Goal: Task Accomplishment & Management: Manage account settings

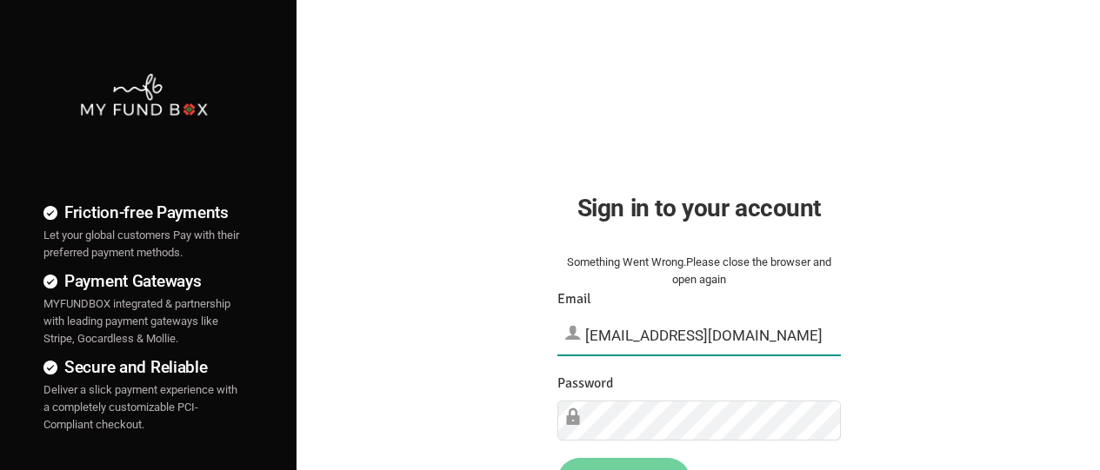
type input "[EMAIL_ADDRESS][DOMAIN_NAME]"
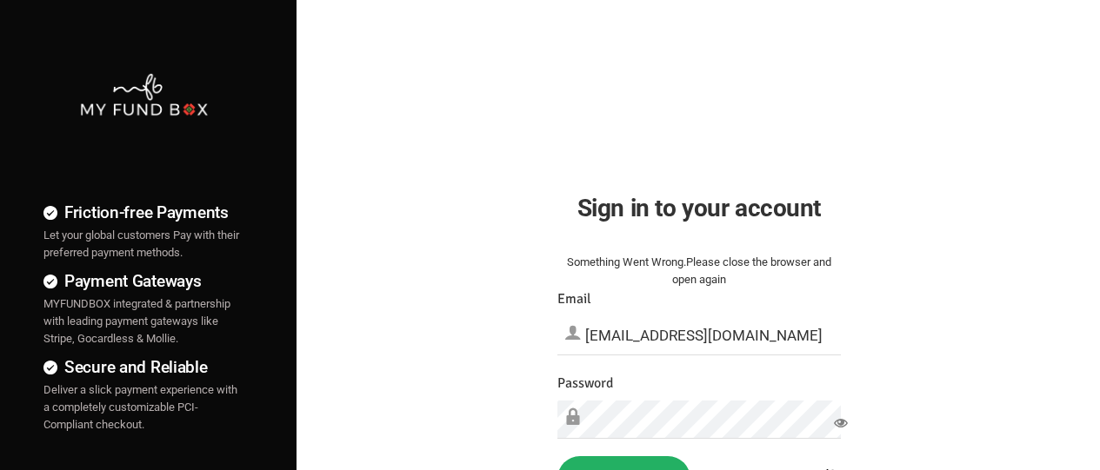
click at [623, 463] on button "Sign in" at bounding box center [623, 478] width 133 height 45
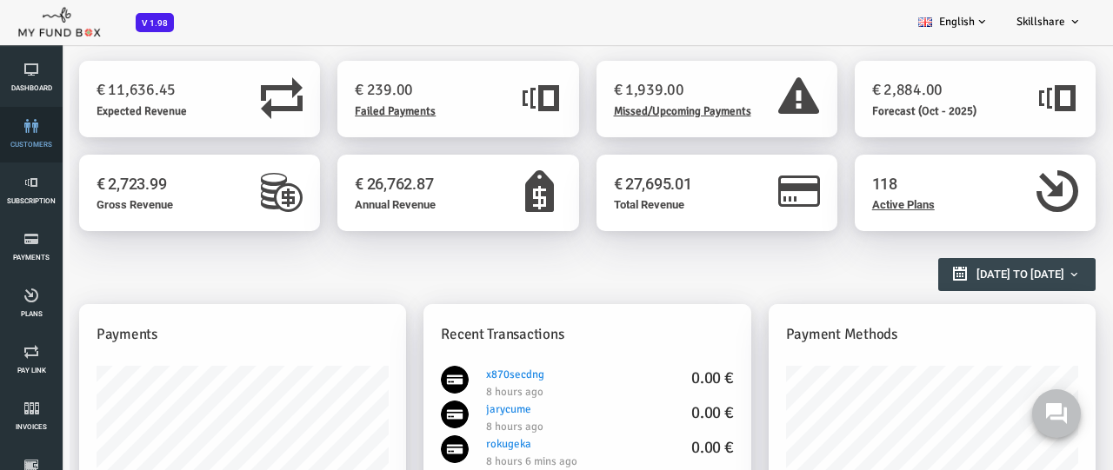
click at [31, 135] on link "customers" at bounding box center [31, 135] width 52 height 56
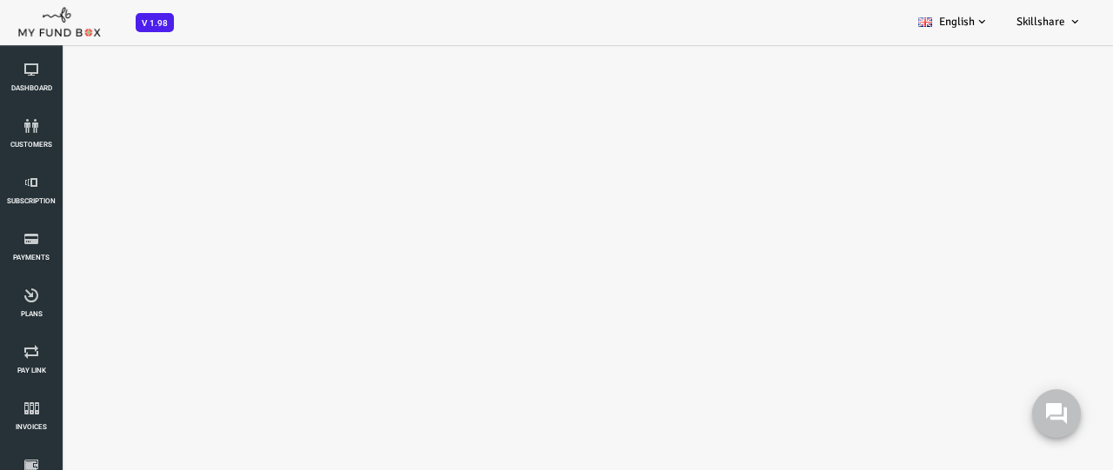
click at [511, 256] on body at bounding box center [534, 278] width 1069 height 470
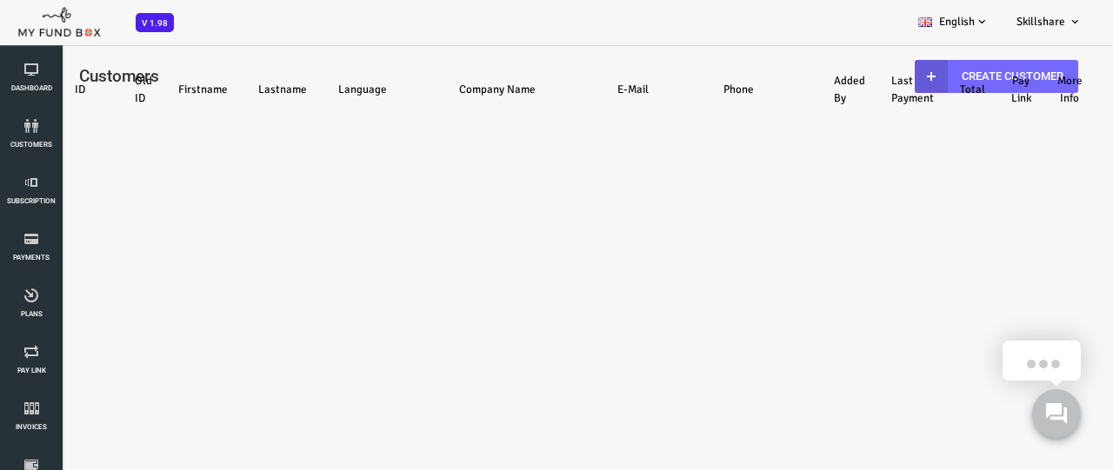
select select "100"
